Goal: Navigation & Orientation: Find specific page/section

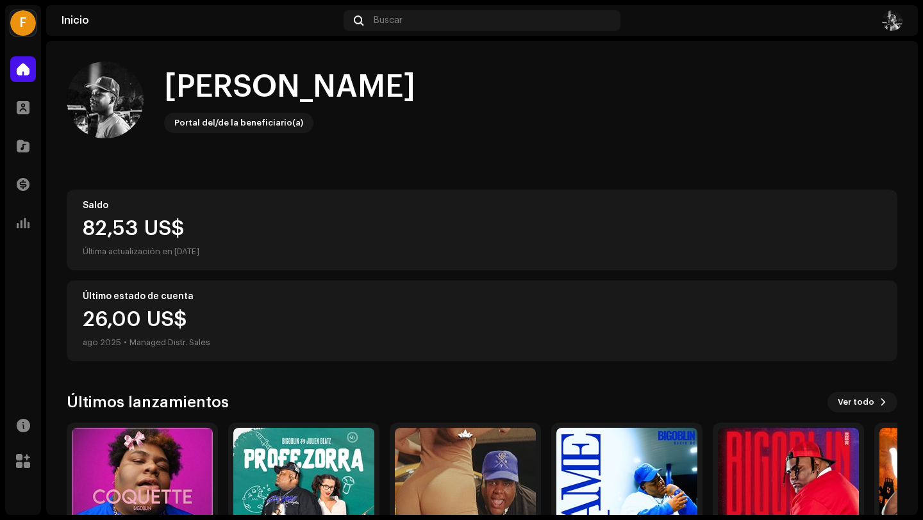
scroll to position [113, 0]
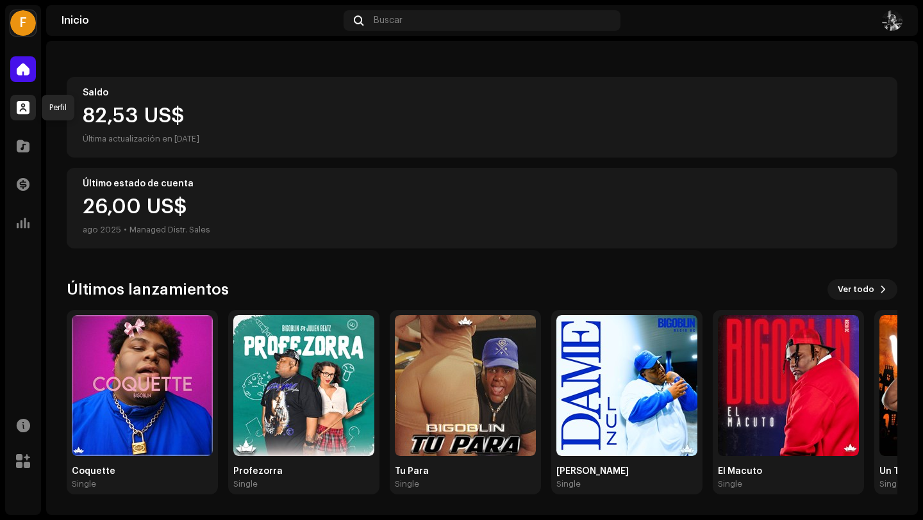
click at [22, 108] on span at bounding box center [23, 108] width 13 height 10
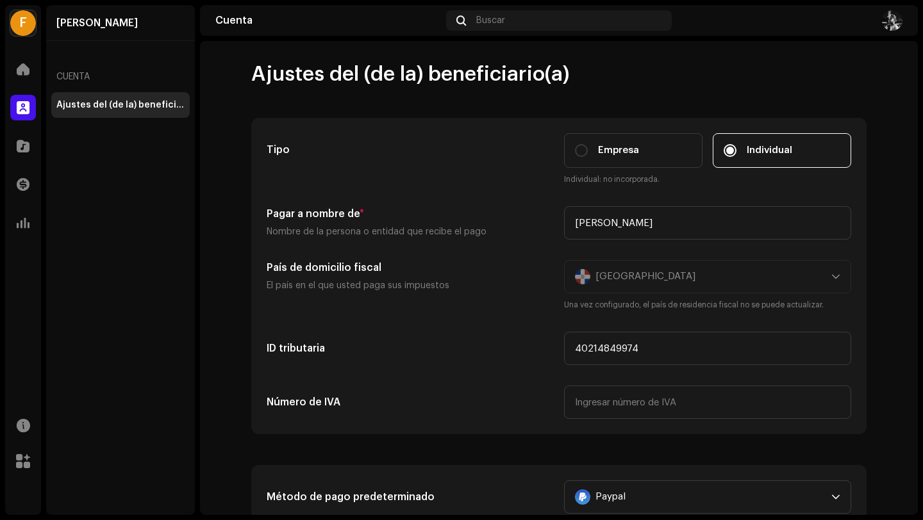
click at [96, 78] on div "Cuenta" at bounding box center [120, 77] width 138 height 31
click at [19, 71] on span at bounding box center [23, 69] width 13 height 10
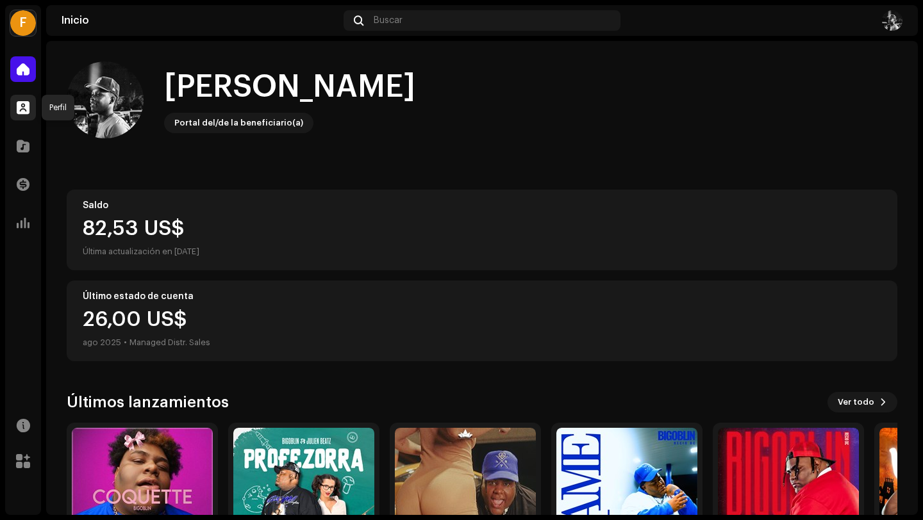
click at [24, 107] on span at bounding box center [23, 108] width 13 height 10
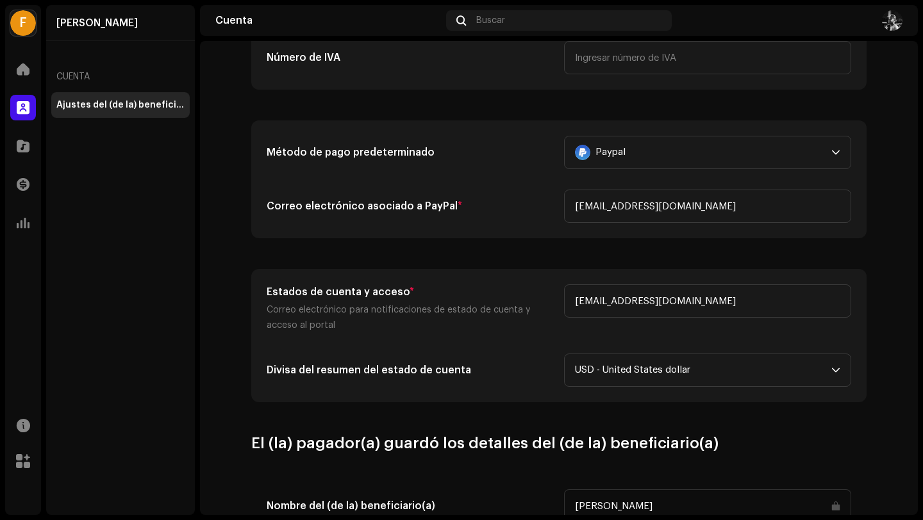
scroll to position [347, 0]
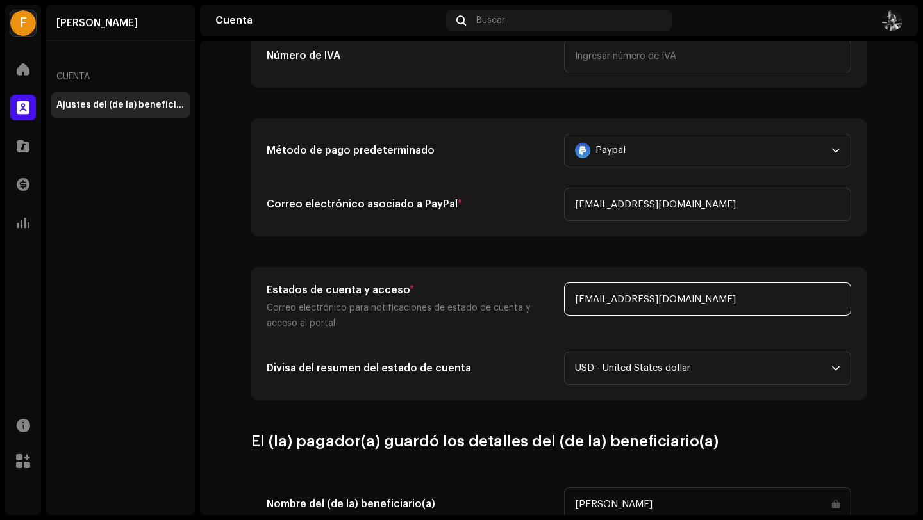
click at [699, 297] on input "[EMAIL_ADDRESS][DOMAIN_NAME]" at bounding box center [707, 299] width 287 height 33
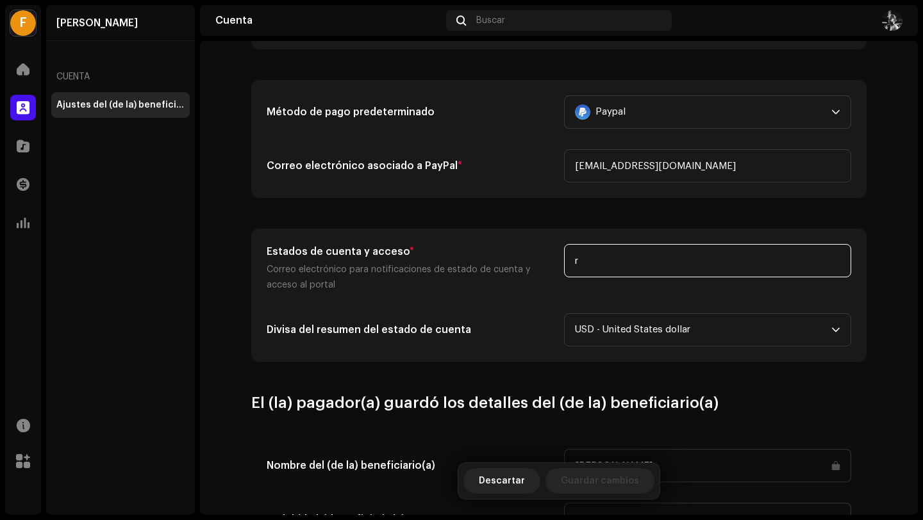
scroll to position [386, 0]
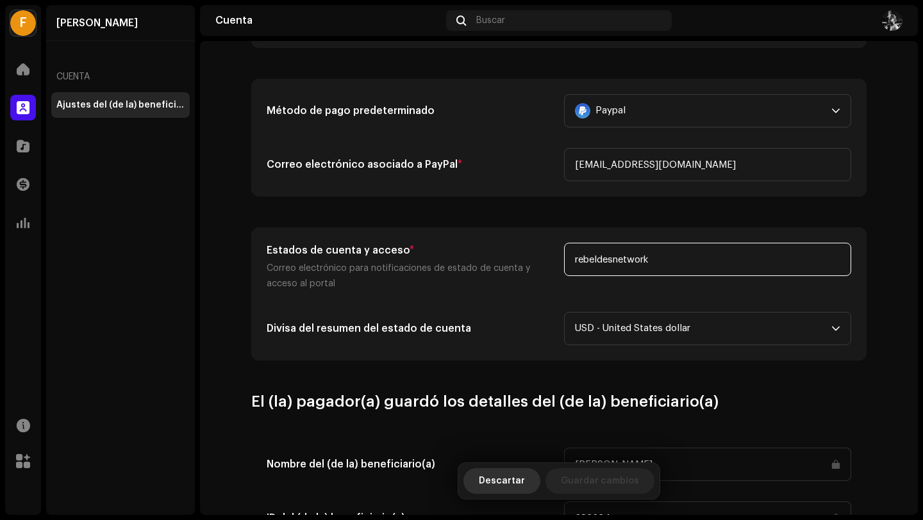
type input "rebeldesnetwork"
click at [524, 481] on span "Descartar" at bounding box center [502, 481] width 46 height 26
type input "[PERSON_NAME]"
type input "40214849974"
type input "[EMAIL_ADDRESS][DOMAIN_NAME]"
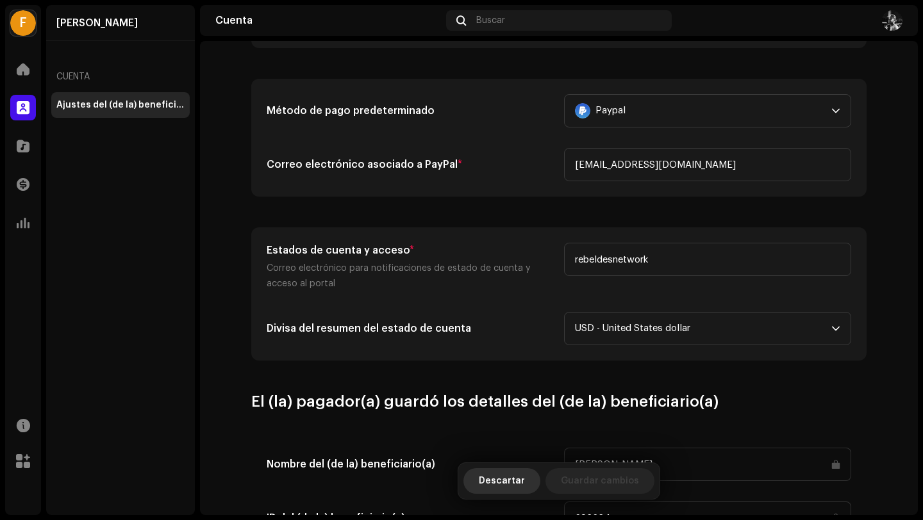
type input "[EMAIL_ADDRESS][DOMAIN_NAME]"
type input "[PERSON_NAME]"
type input "693634"
type input "USD"
type input "50"
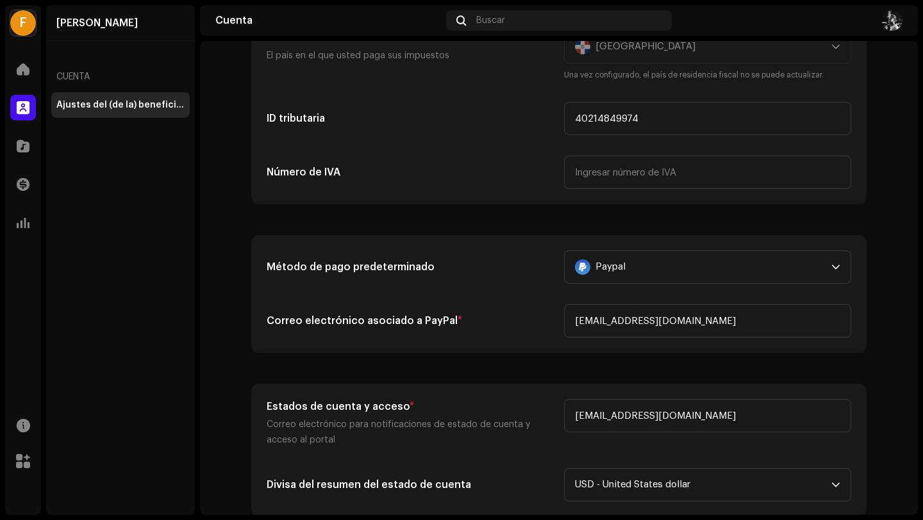
scroll to position [0, 0]
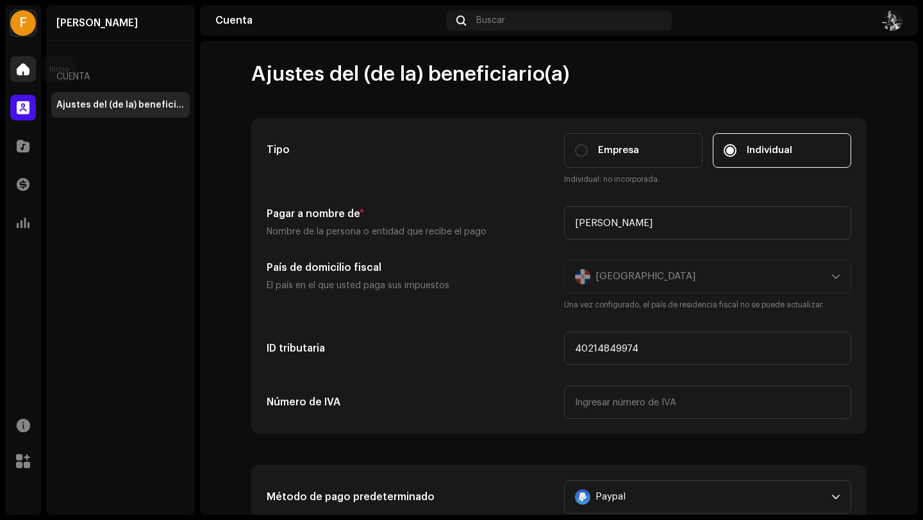
click at [21, 65] on span at bounding box center [23, 69] width 13 height 10
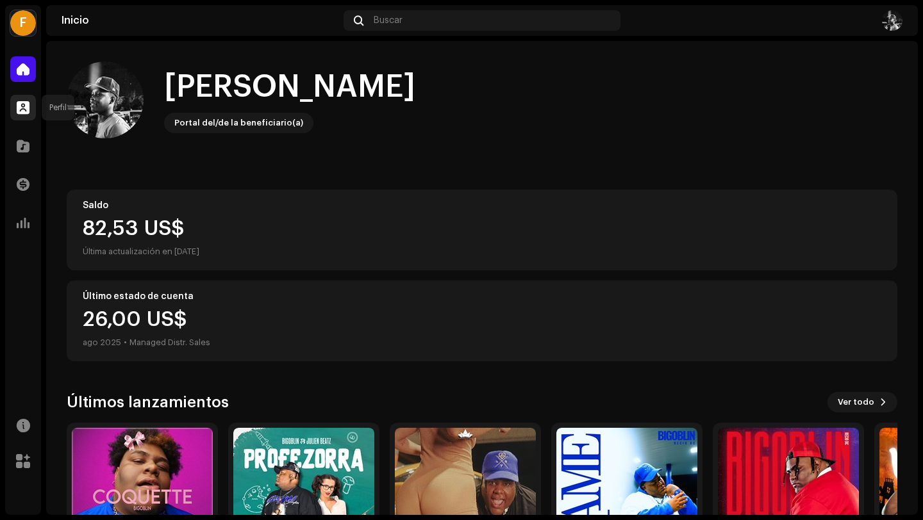
click at [33, 111] on div at bounding box center [23, 108] width 26 height 26
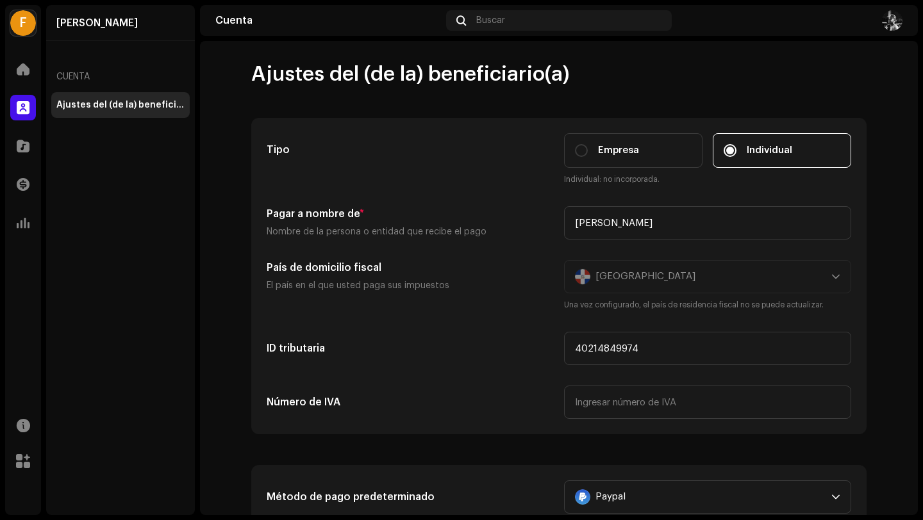
click at [18, 197] on div "Transacciones" at bounding box center [23, 185] width 36 height 36
click at [21, 222] on span at bounding box center [23, 223] width 13 height 10
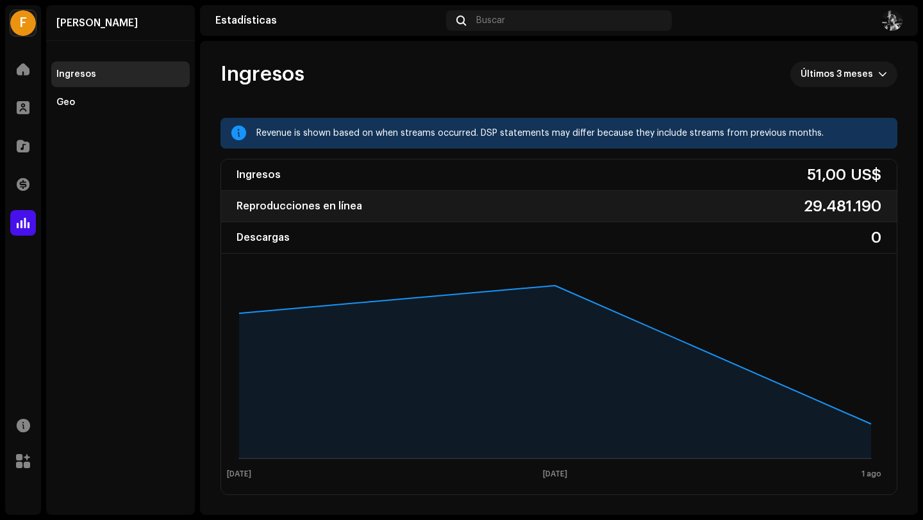
click at [399, 204] on div "Reproducciones en línea 29.481.190" at bounding box center [558, 206] width 675 height 31
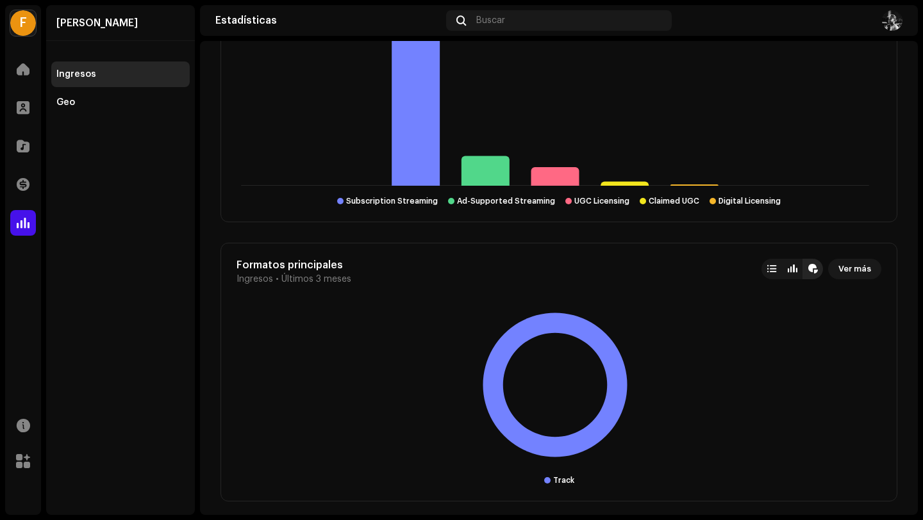
scroll to position [2520, 0]
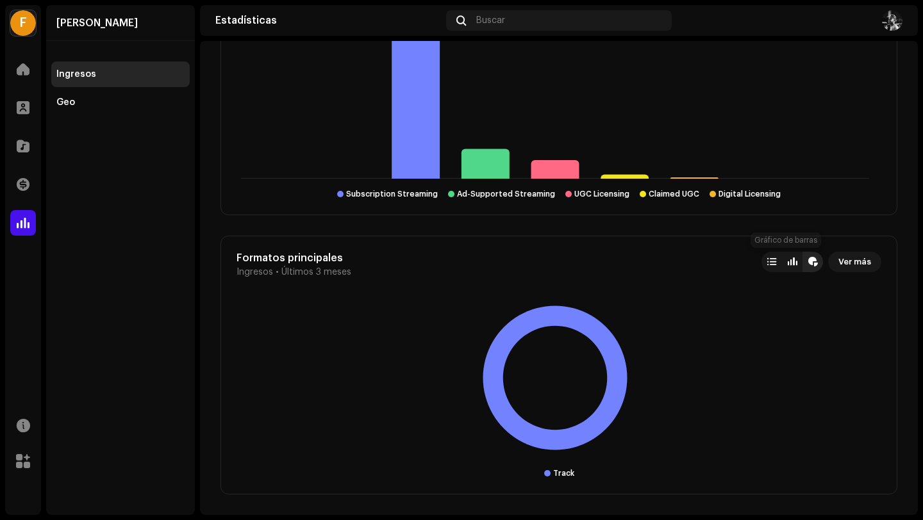
click at [787, 264] on div at bounding box center [792, 262] width 10 height 10
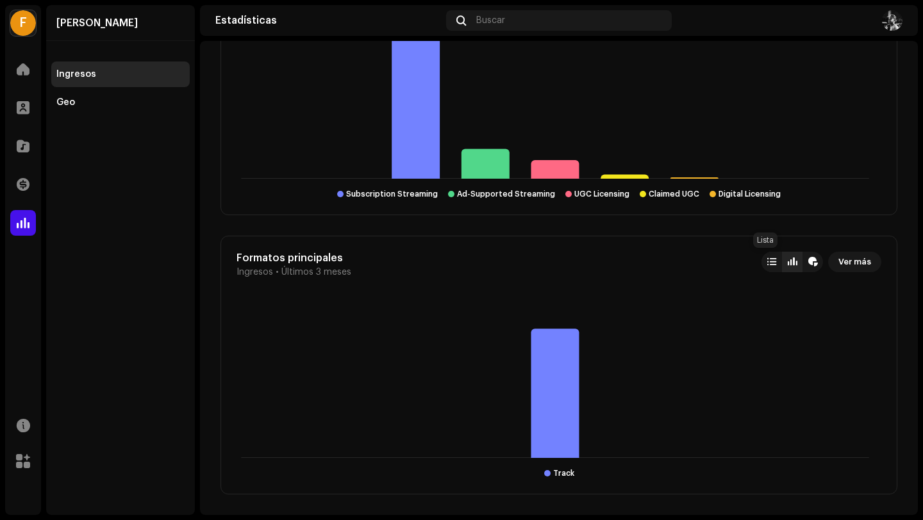
click at [767, 261] on div at bounding box center [771, 262] width 9 height 10
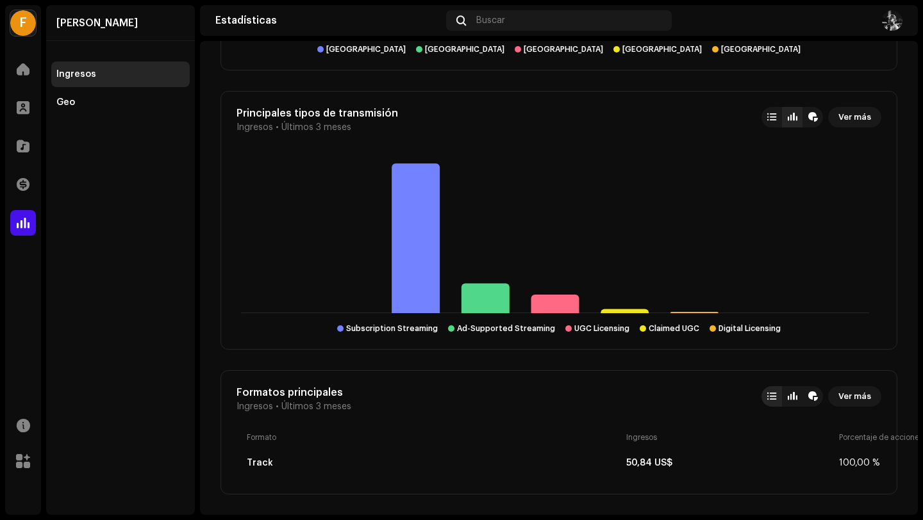
scroll to position [2385, 0]
click at [24, 452] on div at bounding box center [23, 461] width 26 height 26
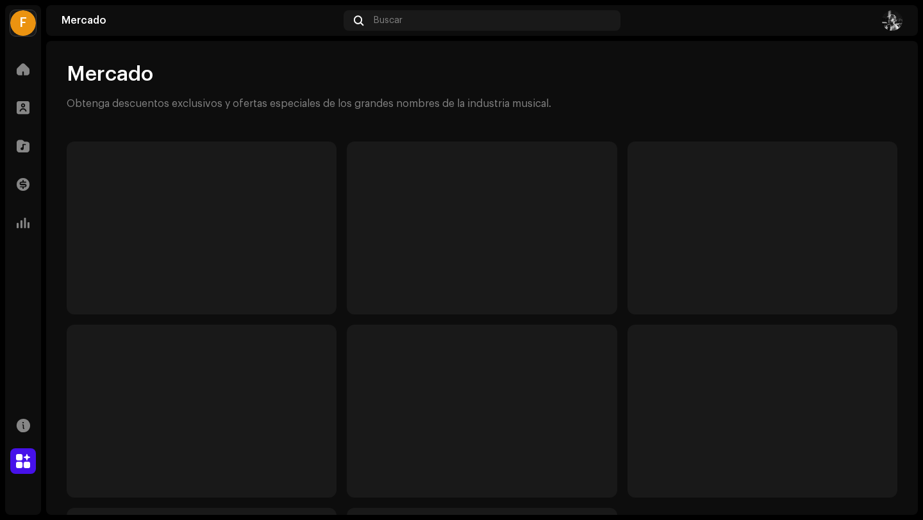
click at [231, 104] on p "Obtenga descuentos exclusivos y ofertas especiales de los grandes nombres de la…" at bounding box center [309, 103] width 484 height 13
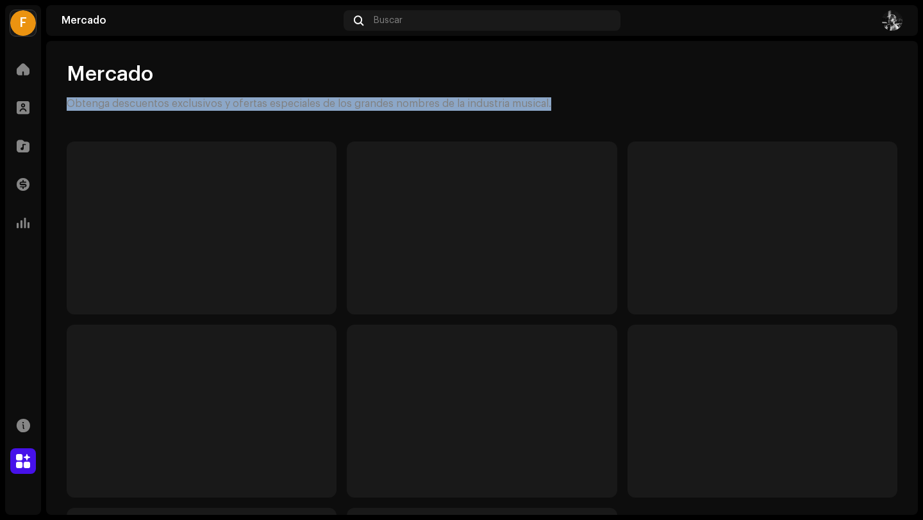
click at [231, 104] on p "Obtenga descuentos exclusivos y ofertas especiales de los grandes nombres de la…" at bounding box center [309, 103] width 484 height 13
click at [229, 116] on div "[PERSON_NAME] Obtenga descuentos exclusivos y ofertas especiales de los grandes…" at bounding box center [481, 372] width 871 height 620
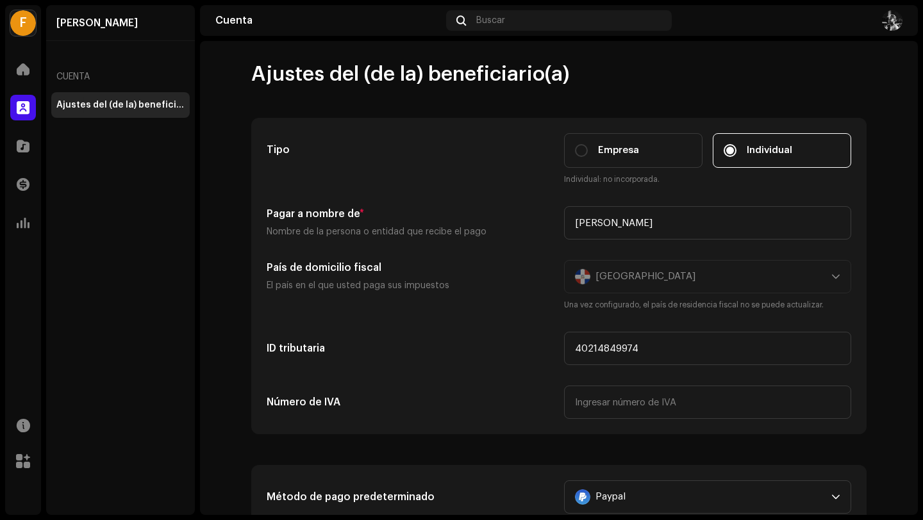
click at [9, 54] on div "Inicio" at bounding box center [23, 69] width 36 height 36
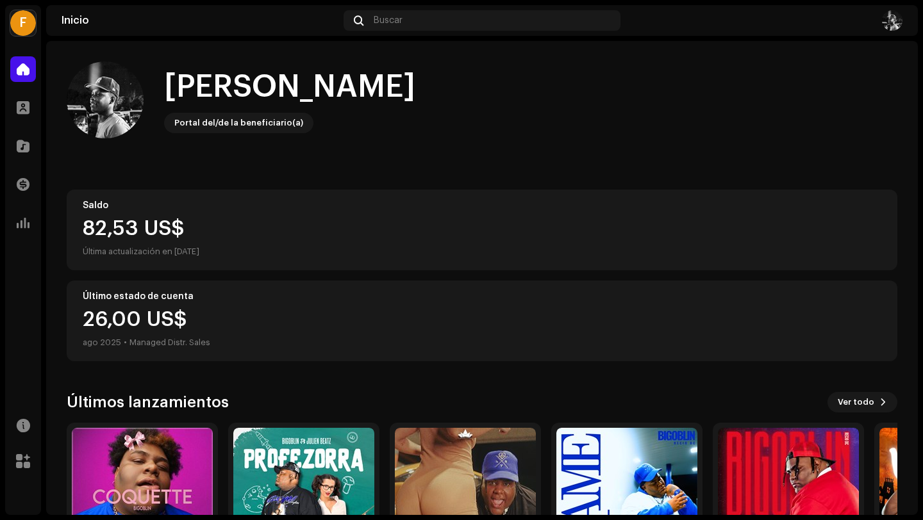
click at [144, 226] on div "82,53 US$" at bounding box center [482, 228] width 798 height 21
click at [137, 192] on div "Saldo 82,53 US$ Última actualización en [DATE]" at bounding box center [482, 230] width 830 height 81
click at [171, 180] on div "Hola, , [PERSON_NAME] del/de la beneficiario(a) Saldo 82,53 US$ Última actualiz…" at bounding box center [482, 334] width 830 height 587
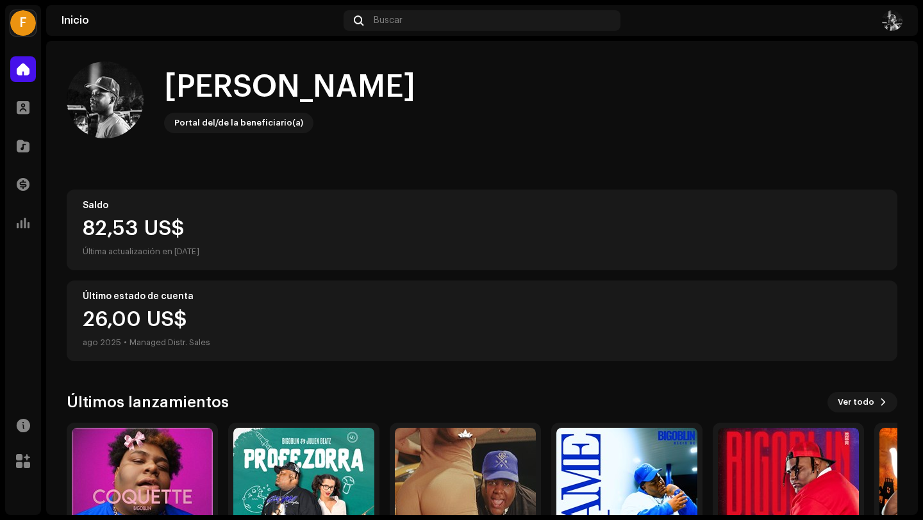
click at [22, 18] on div "F" at bounding box center [23, 23] width 26 height 26
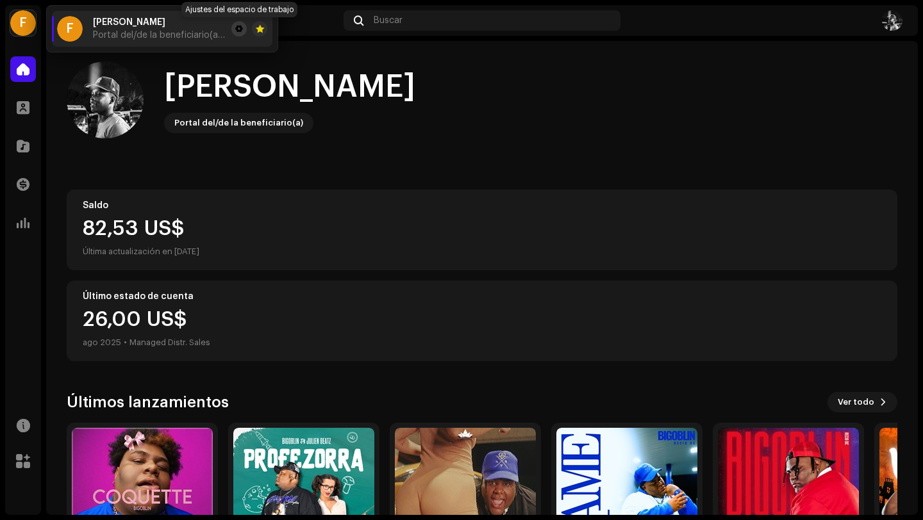
click at [240, 31] on span at bounding box center [239, 29] width 8 height 10
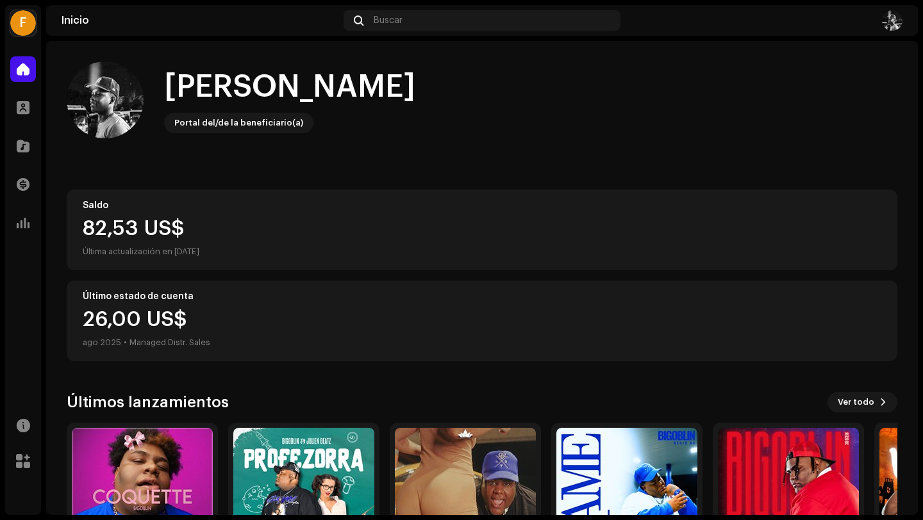
drag, startPoint x: 80, startPoint y: 203, endPoint x: 228, endPoint y: 253, distance: 156.2
click at [228, 253] on div "Saldo 82,53 US$ Última actualización en [DATE]" at bounding box center [482, 230] width 830 height 81
drag, startPoint x: 123, startPoint y: 232, endPoint x: 261, endPoint y: 233, distance: 137.8
click at [261, 233] on div "82,53 US$" at bounding box center [482, 228] width 798 height 21
drag, startPoint x: 71, startPoint y: 204, endPoint x: 224, endPoint y: 252, distance: 159.9
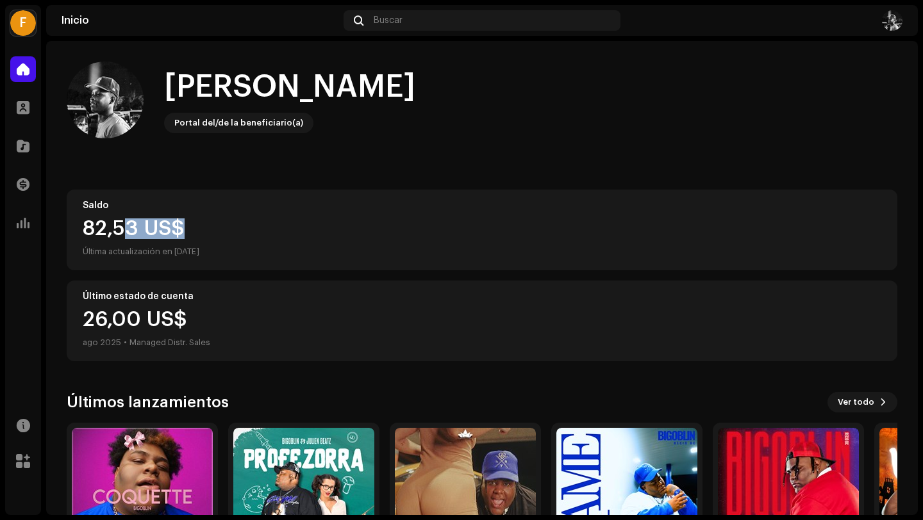
click at [224, 252] on div "Saldo 82,53 US$ Última actualización en [DATE]" at bounding box center [482, 230] width 830 height 81
click at [236, 219] on div "82,53 US$" at bounding box center [482, 228] width 798 height 21
drag, startPoint x: 220, startPoint y: 252, endPoint x: 70, endPoint y: 206, distance: 157.3
click at [70, 206] on div "Saldo 82,53 US$ Última actualización en [DATE]" at bounding box center [482, 230] width 830 height 81
click at [452, 181] on div "Hola, , [PERSON_NAME] del/de la beneficiario(a) Saldo 82,53 US$ Última actualiz…" at bounding box center [482, 334] width 830 height 587
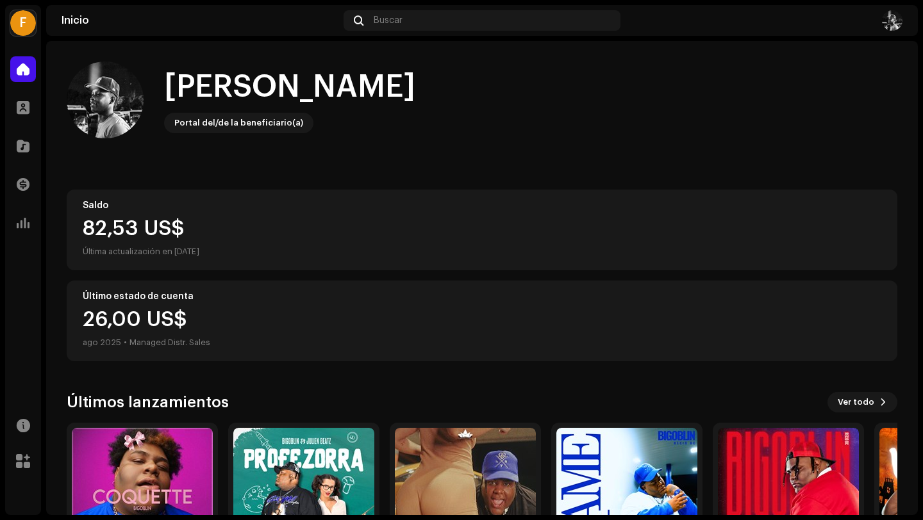
scroll to position [113, 0]
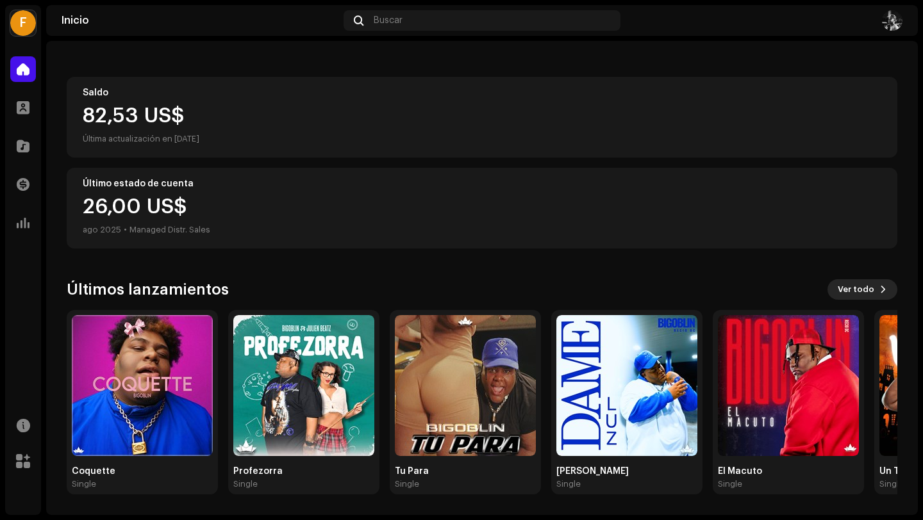
click at [859, 298] on span "Ver todo" at bounding box center [855, 290] width 37 height 26
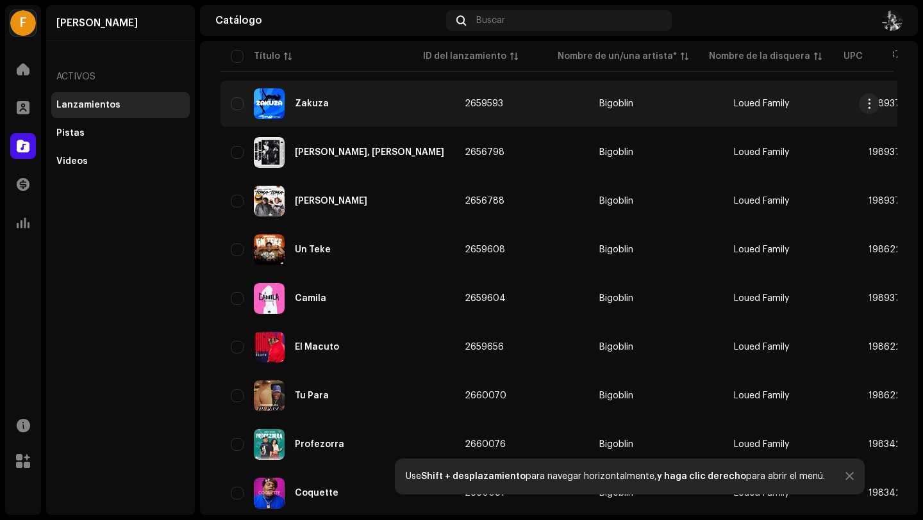
scroll to position [211, 0]
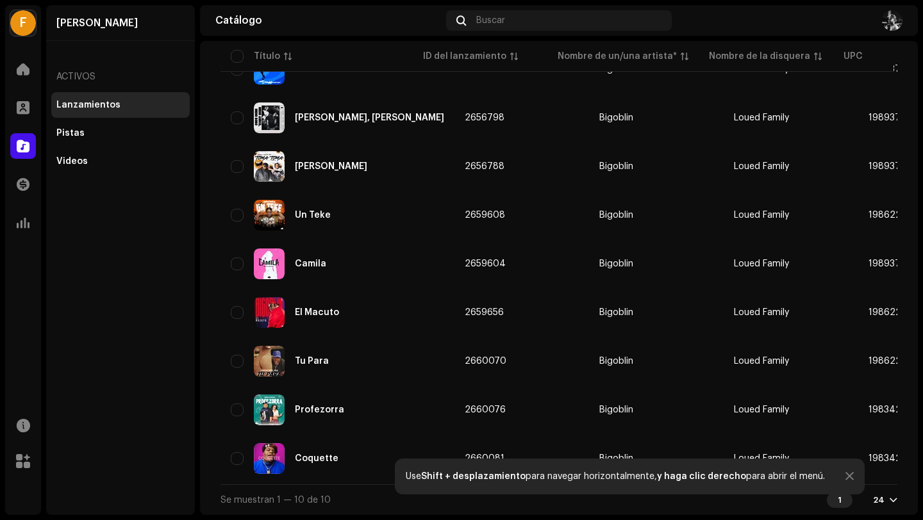
click at [845, 479] on div at bounding box center [849, 477] width 8 height 10
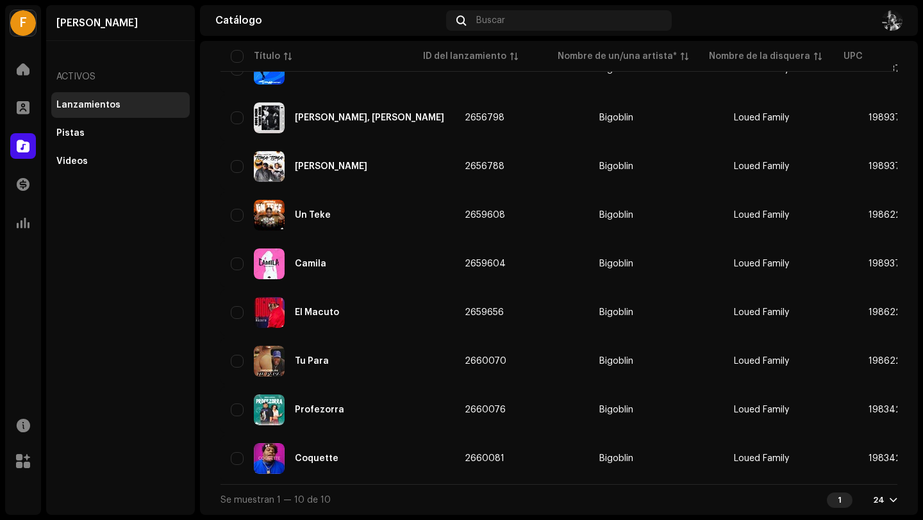
click at [878, 499] on div "24" at bounding box center [885, 500] width 24 height 10
click at [114, 272] on div "[PERSON_NAME] Activos Lanzamientos Pistas Videos" at bounding box center [120, 260] width 149 height 510
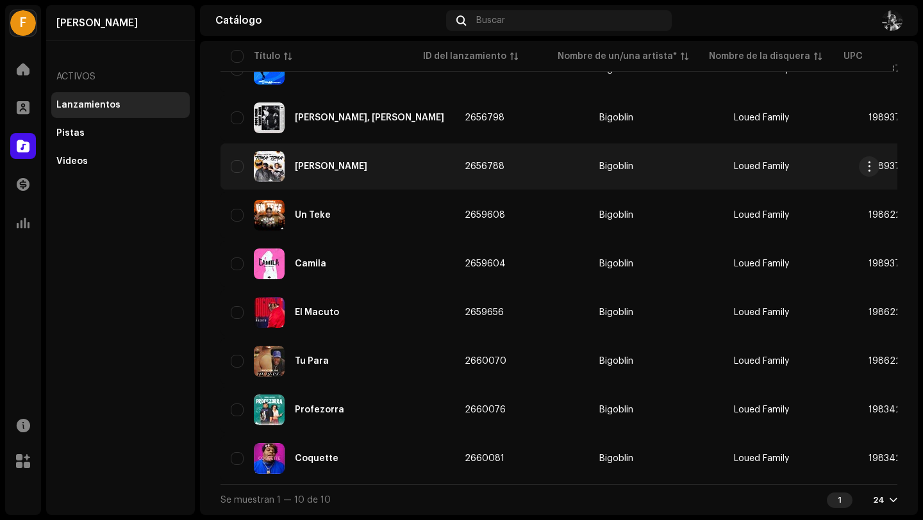
scroll to position [0, 0]
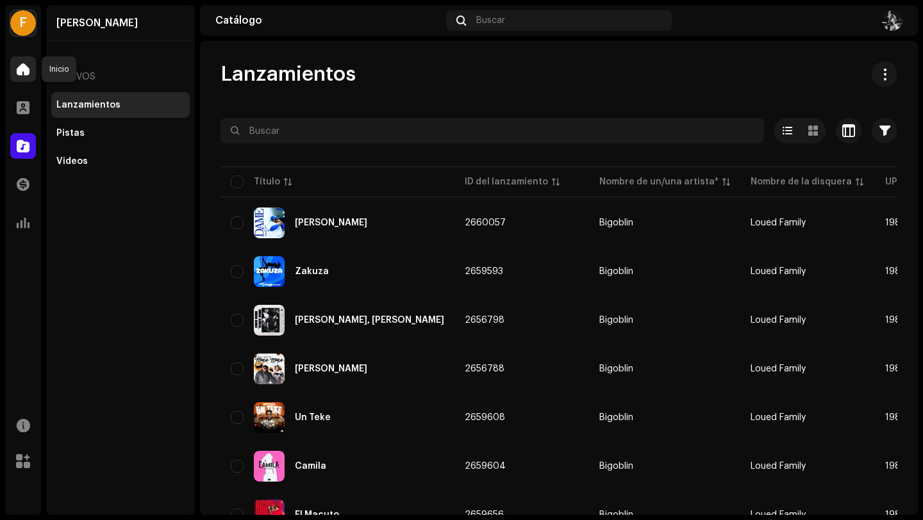
click at [28, 74] on span at bounding box center [23, 69] width 13 height 10
